Goal: Find specific page/section: Find specific page/section

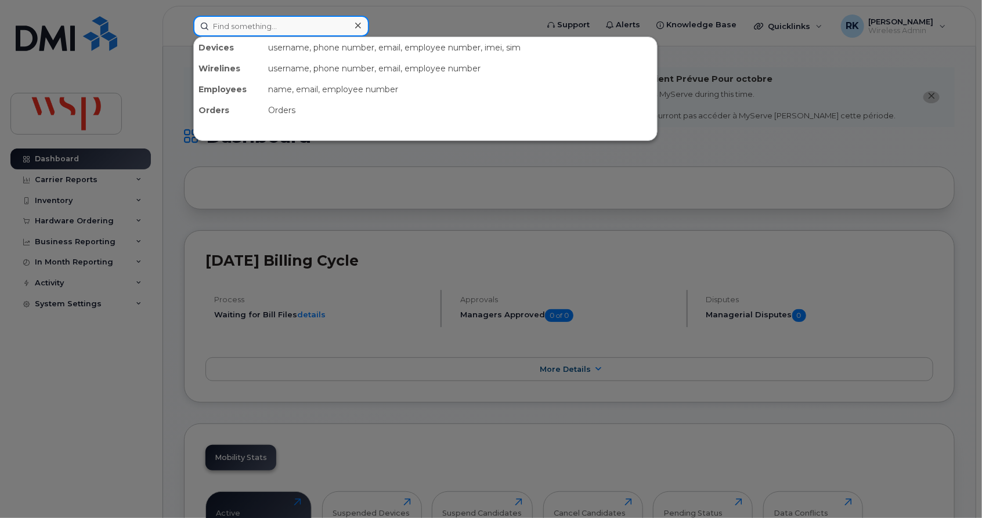
click at [241, 24] on input at bounding box center [281, 26] width 176 height 21
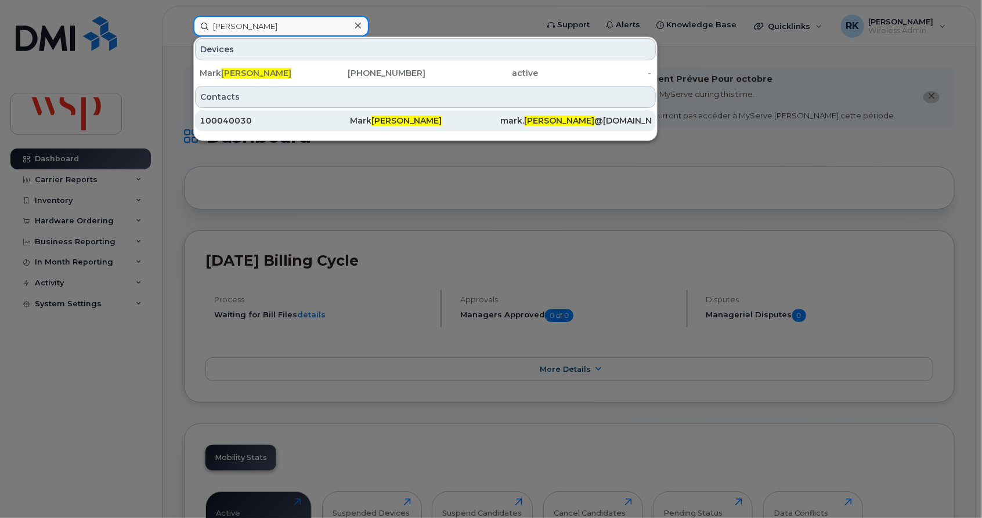
type input "[PERSON_NAME]"
click at [227, 122] on div "100040030" at bounding box center [275, 121] width 150 height 12
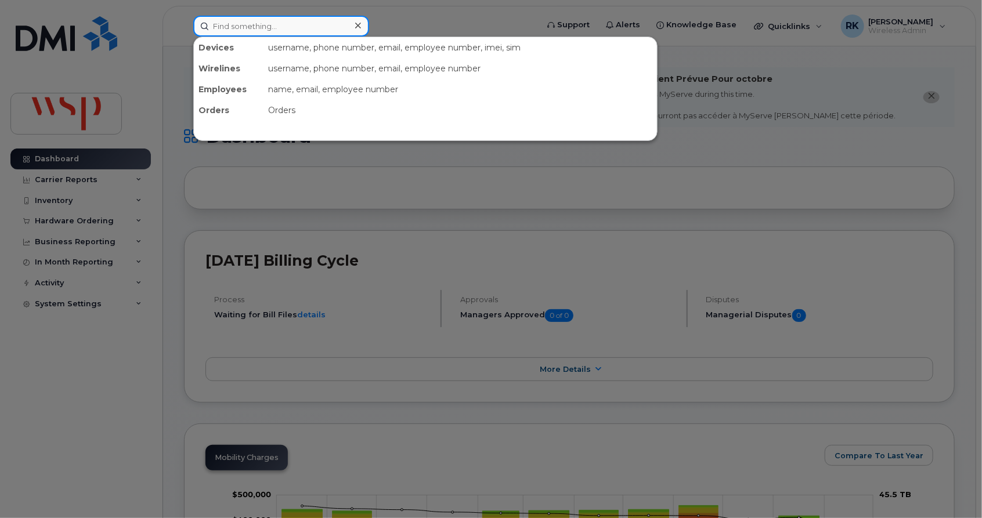
click at [238, 24] on input at bounding box center [281, 26] width 176 height 21
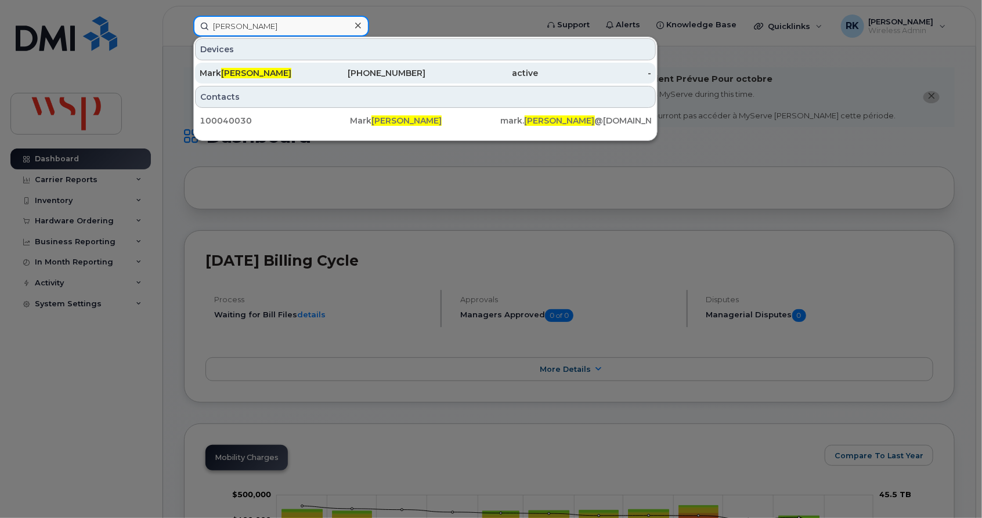
type input "[PERSON_NAME]"
click at [216, 73] on div "Mark McPherson" at bounding box center [256, 73] width 113 height 12
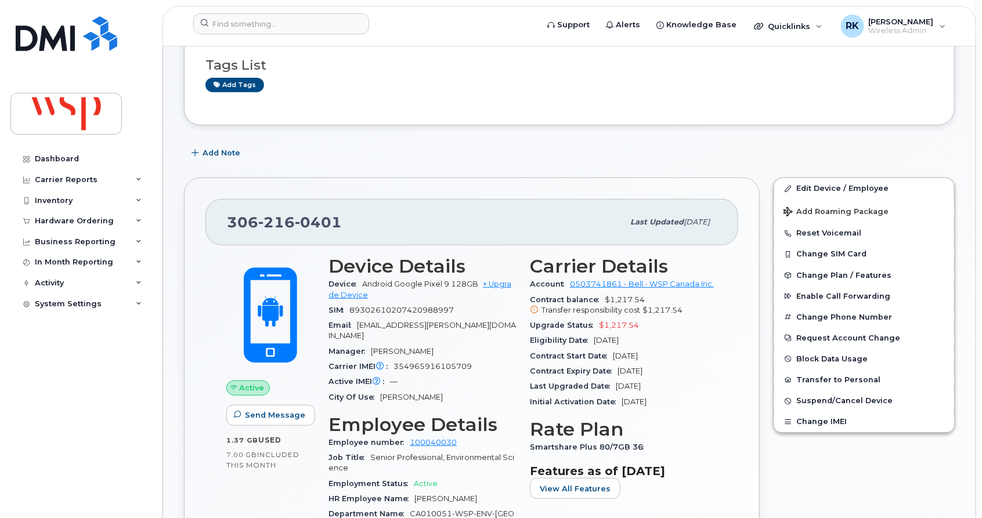
scroll to position [193, 0]
